Goal: Information Seeking & Learning: Learn about a topic

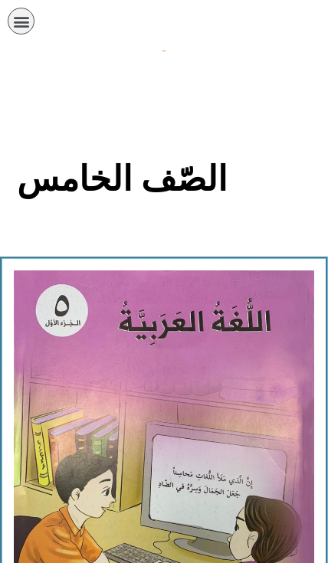
click at [16, 13] on icon "כפתור פתיחת תפריט" at bounding box center [21, 21] width 17 height 17
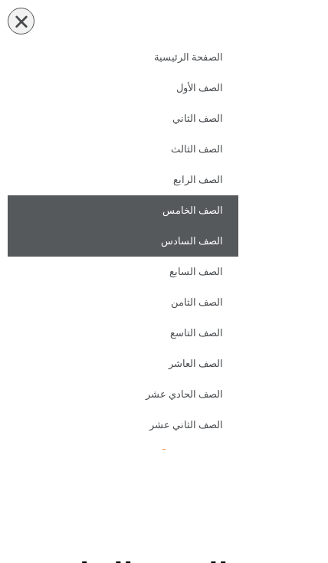
click at [147, 240] on link "الصف السادس" at bounding box center [123, 241] width 231 height 31
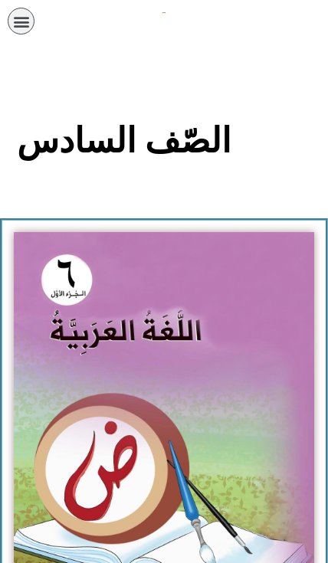
click at [80, 348] on img at bounding box center [164, 419] width 300 height 375
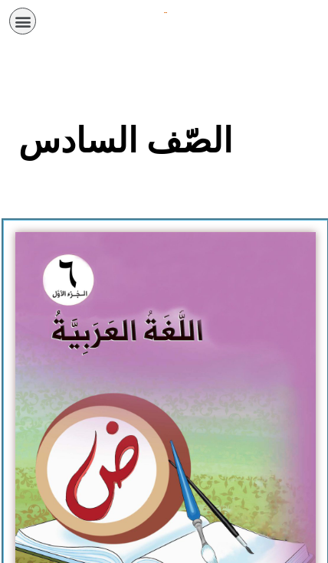
click at [29, 21] on icon "כפתור פתיחת תפריט" at bounding box center [21, 21] width 17 height 17
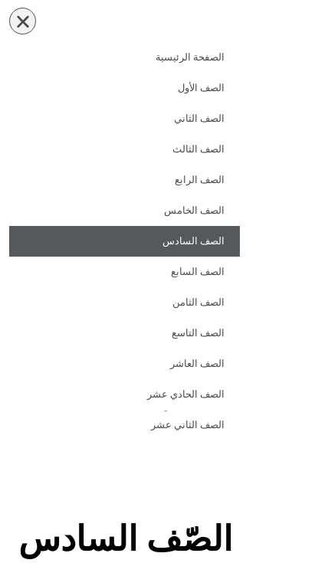
click at [133, 238] on link "الصف السادس" at bounding box center [123, 241] width 231 height 31
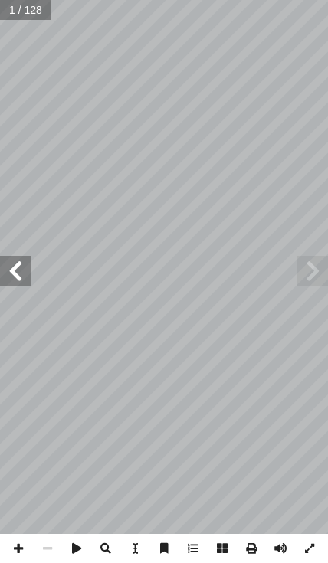
click at [15, 264] on span at bounding box center [15, 271] width 31 height 31
click at [24, 278] on span at bounding box center [15, 271] width 31 height 31
click at [14, 273] on span at bounding box center [15, 271] width 31 height 31
click at [9, 271] on span at bounding box center [15, 271] width 31 height 31
click at [11, 271] on span at bounding box center [15, 271] width 31 height 31
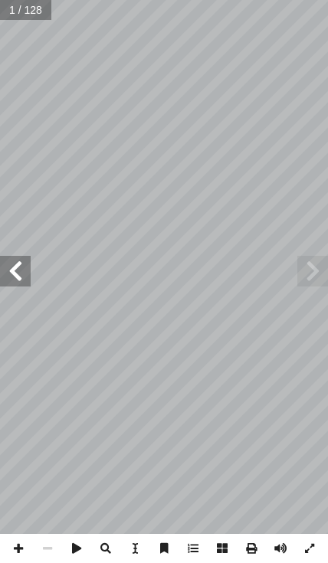
click at [11, 269] on span at bounding box center [15, 271] width 31 height 31
click at [10, 268] on span at bounding box center [15, 271] width 31 height 31
click at [17, 267] on span at bounding box center [15, 271] width 31 height 31
click at [21, 268] on span at bounding box center [15, 271] width 31 height 31
click at [21, 272] on span at bounding box center [15, 271] width 31 height 31
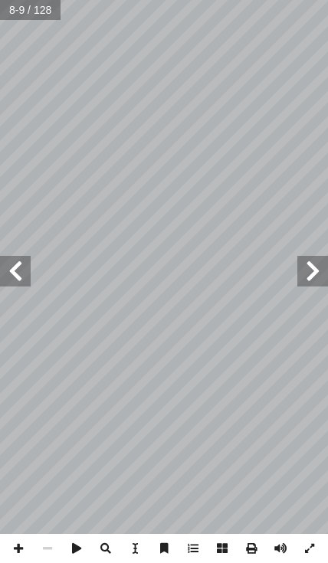
click at [13, 274] on span at bounding box center [15, 271] width 31 height 31
click at [15, 275] on span at bounding box center [15, 271] width 31 height 31
click at [14, 273] on span at bounding box center [15, 271] width 31 height 31
click at [11, 272] on span at bounding box center [15, 271] width 31 height 31
click at [13, 271] on span at bounding box center [15, 271] width 31 height 31
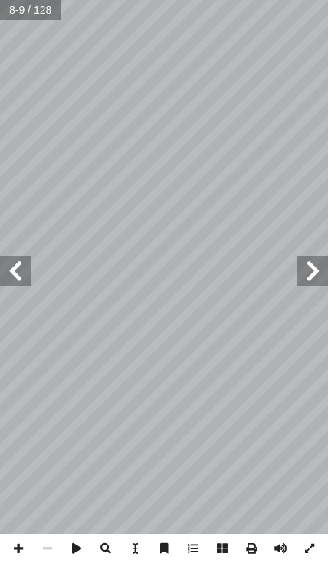
click at [25, 270] on span at bounding box center [15, 271] width 31 height 31
click at [12, 270] on span at bounding box center [15, 271] width 31 height 31
click at [15, 274] on span at bounding box center [15, 271] width 31 height 31
click at [14, 271] on span at bounding box center [15, 271] width 31 height 31
click at [8, 269] on span at bounding box center [15, 271] width 31 height 31
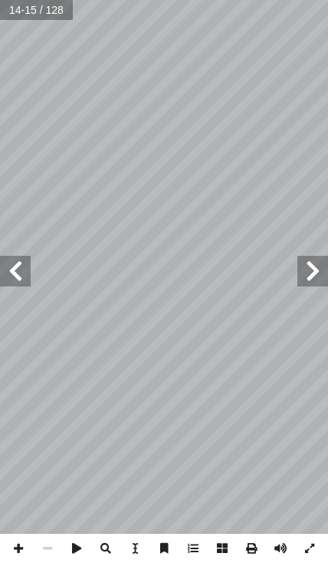
click at [14, 269] on span at bounding box center [15, 271] width 31 height 31
click at [14, 270] on span at bounding box center [15, 271] width 31 height 31
click at [10, 269] on span at bounding box center [15, 271] width 31 height 31
click at [16, 266] on span at bounding box center [15, 271] width 31 height 31
click at [13, 269] on span at bounding box center [15, 271] width 31 height 31
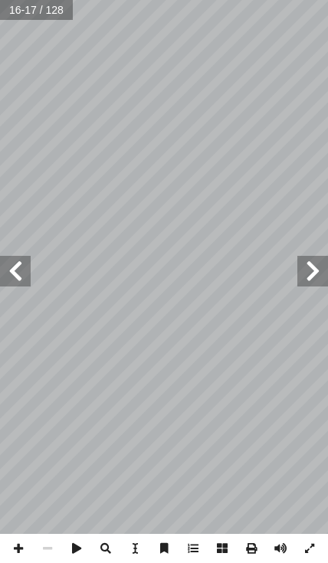
click at [18, 268] on span at bounding box center [15, 271] width 31 height 31
click at [15, 268] on span at bounding box center [15, 271] width 31 height 31
click at [12, 267] on span at bounding box center [15, 271] width 31 height 31
click at [16, 262] on span at bounding box center [15, 271] width 31 height 31
click at [14, 260] on span at bounding box center [15, 271] width 31 height 31
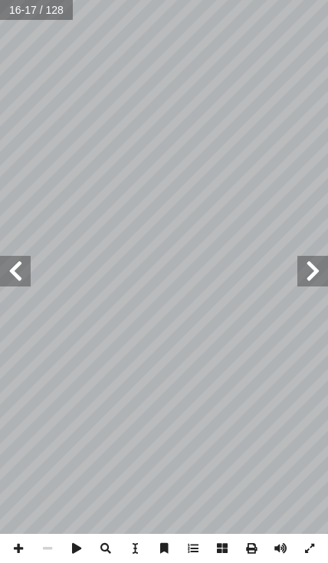
click at [11, 259] on span at bounding box center [15, 271] width 31 height 31
click at [15, 260] on span at bounding box center [15, 271] width 31 height 31
click at [16, 262] on span at bounding box center [15, 271] width 31 height 31
click at [25, 271] on span at bounding box center [15, 271] width 31 height 31
click at [14, 268] on span at bounding box center [15, 271] width 31 height 31
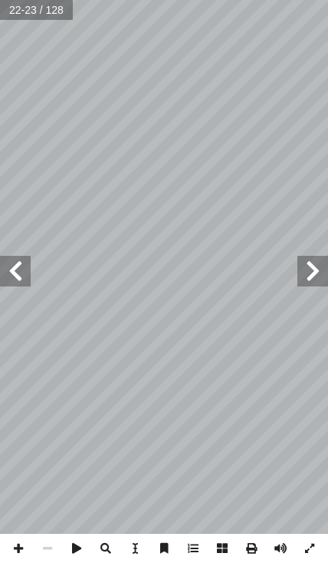
click at [10, 270] on span at bounding box center [15, 271] width 31 height 31
click at [19, 273] on span at bounding box center [15, 271] width 31 height 31
click at [18, 272] on span at bounding box center [15, 271] width 31 height 31
click at [266, 338] on span "(ال) الت" at bounding box center [284, 329] width 47 height 20
click at [24, 269] on span at bounding box center [15, 271] width 31 height 31
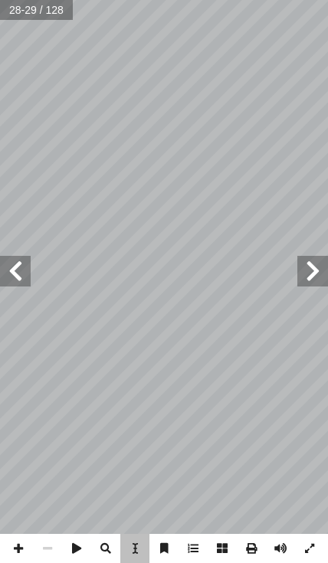
click at [34, 276] on div "٢ 4 ٌ ت � ب ْ ري ْ د َ ت : ِ عليل ّ الت ِ ع َ تي، م ْ أ ا َ فيما ي ٍ ل ْ ص َ و …" at bounding box center [163, 267] width 295 height 381
click at [16, 267] on span at bounding box center [15, 271] width 31 height 31
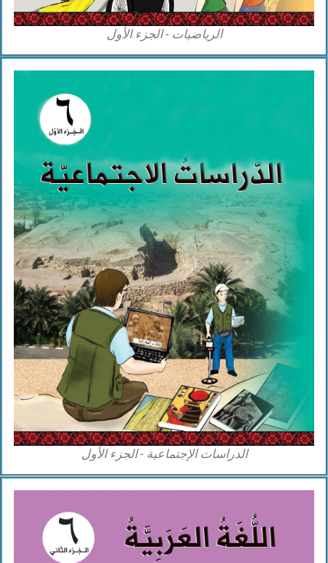
scroll to position [1417, 0]
click at [111, 303] on img at bounding box center [164, 257] width 300 height 375
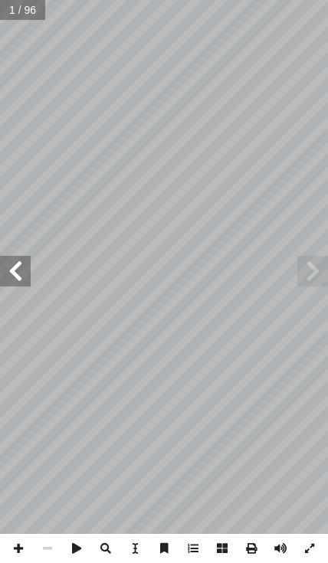
click at [17, 272] on span at bounding box center [15, 271] width 31 height 31
click at [16, 264] on span at bounding box center [15, 271] width 31 height 31
click at [11, 262] on span at bounding box center [15, 271] width 31 height 31
click at [14, 257] on span at bounding box center [15, 271] width 31 height 31
click at [11, 265] on span at bounding box center [15, 271] width 31 height 31
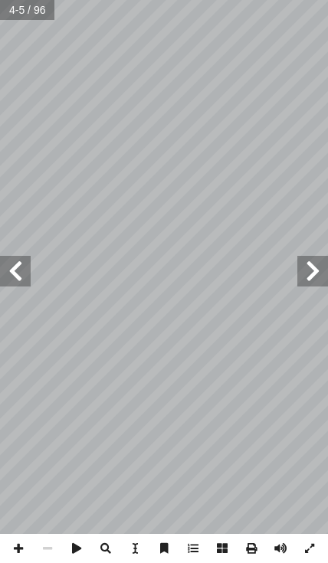
click at [30, 257] on span at bounding box center [15, 271] width 31 height 31
click at [25, 257] on span at bounding box center [15, 271] width 31 height 31
click at [16, 261] on span at bounding box center [15, 271] width 31 height 31
click at [23, 270] on span at bounding box center [15, 271] width 31 height 31
click at [24, 266] on span at bounding box center [15, 271] width 31 height 31
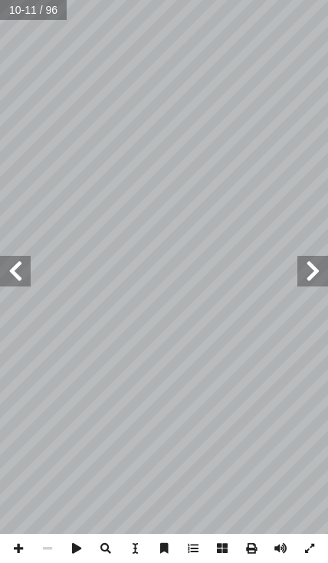
click at [24, 273] on span at bounding box center [15, 271] width 31 height 31
click at [16, 273] on span at bounding box center [15, 271] width 31 height 31
click at [24, 269] on span at bounding box center [15, 271] width 31 height 31
click at [11, 267] on span at bounding box center [15, 271] width 31 height 31
click at [24, 271] on span at bounding box center [15, 271] width 31 height 31
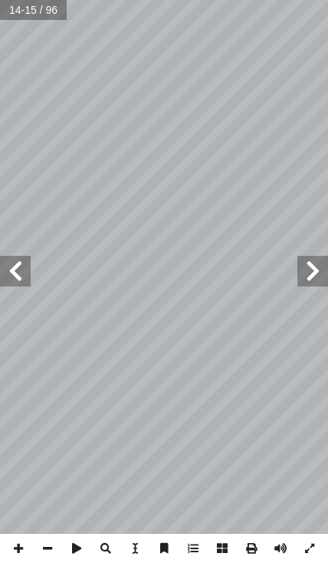
click at [303, 276] on span at bounding box center [312, 271] width 31 height 31
